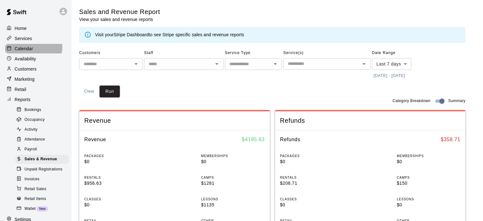
click at [31, 48] on p "Calendar" at bounding box center [24, 48] width 18 height 6
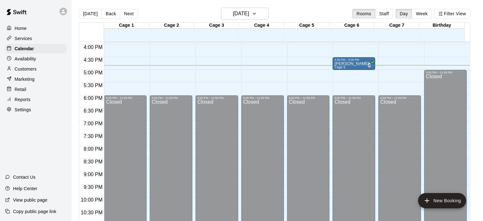
scroll to position [319, 0]
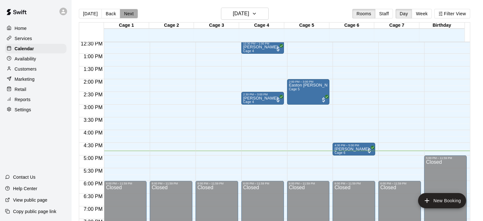
click at [126, 13] on button "Next" at bounding box center [129, 14] width 18 height 10
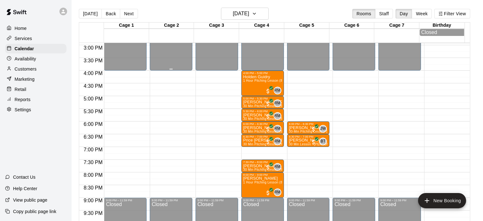
scroll to position [388, 0]
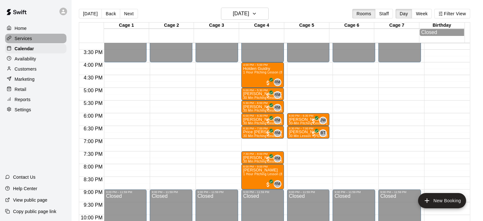
click at [24, 37] on p "Services" at bounding box center [23, 38] width 17 height 6
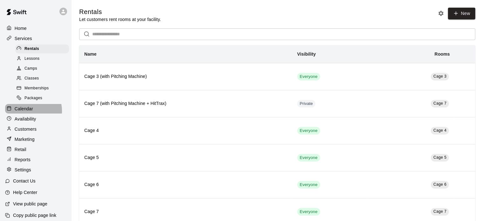
click at [30, 112] on p "Calendar" at bounding box center [24, 109] width 18 height 6
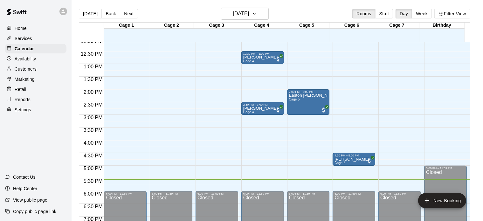
scroll to position [306, 0]
